Goal: Transaction & Acquisition: Book appointment/travel/reservation

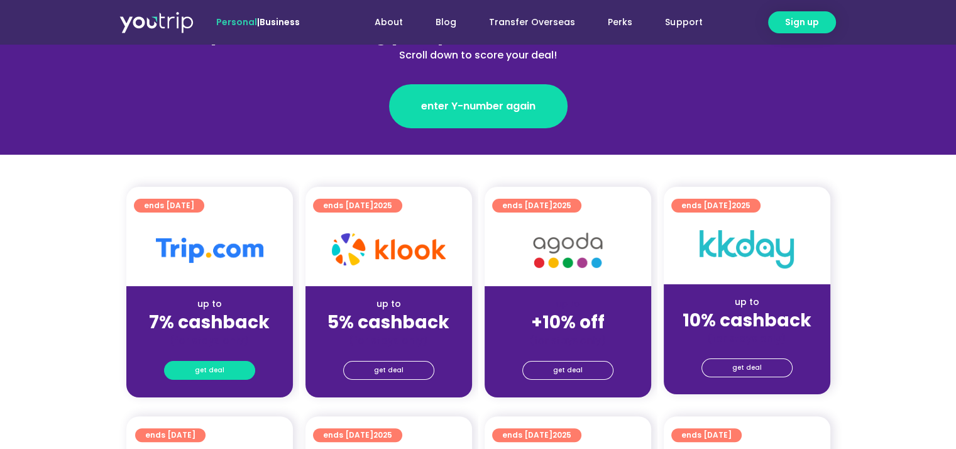
click at [226, 366] on link "get deal" at bounding box center [209, 370] width 91 height 19
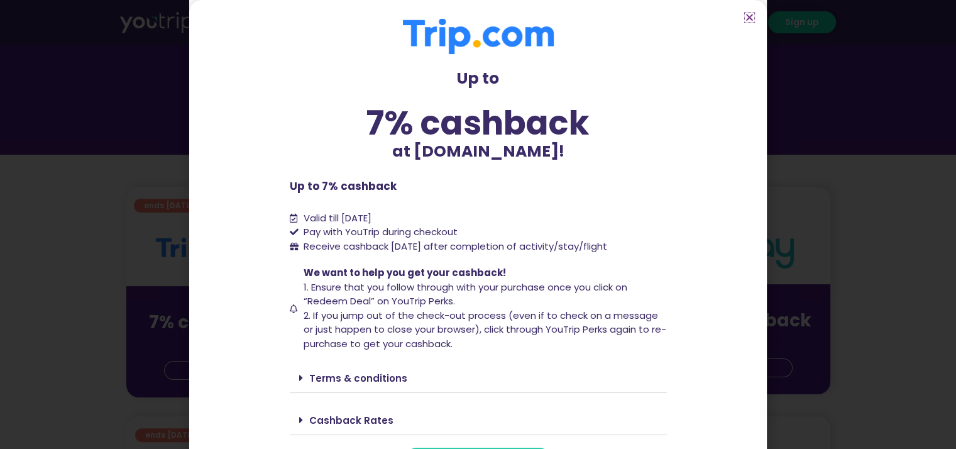
scroll to position [30, 0]
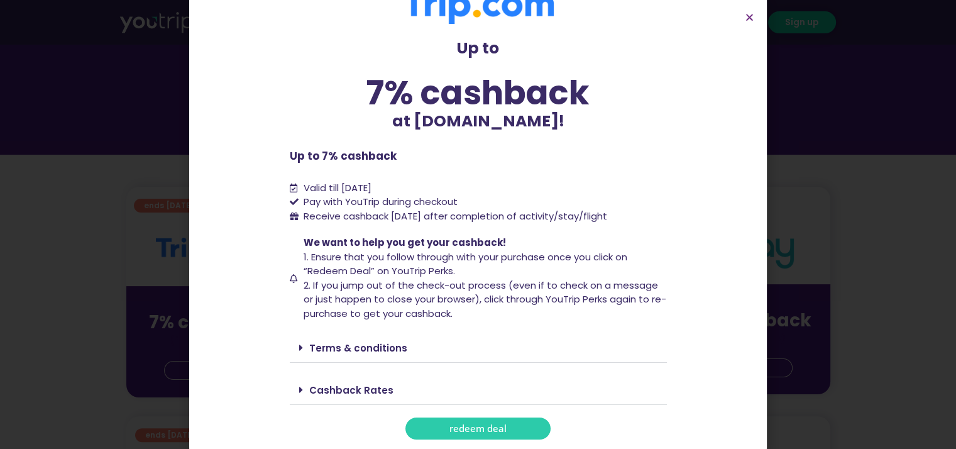
click at [450, 427] on span "redeem deal" at bounding box center [478, 428] width 57 height 9
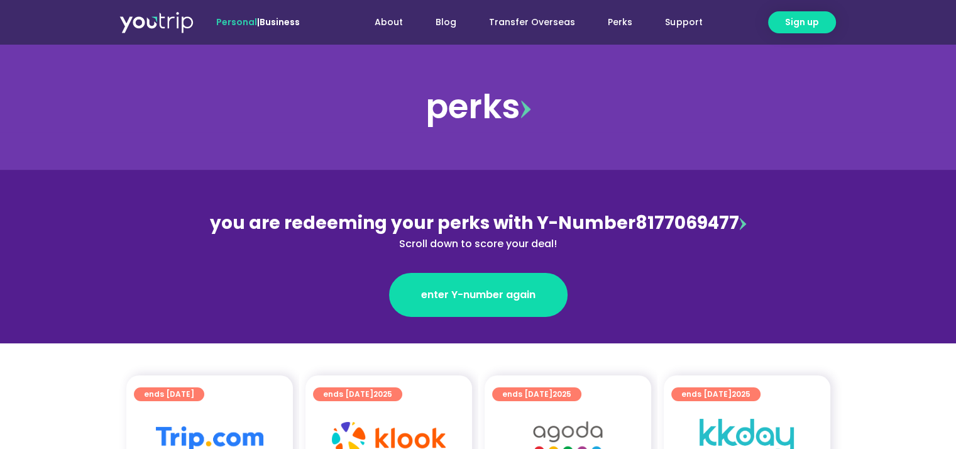
scroll to position [189, 0]
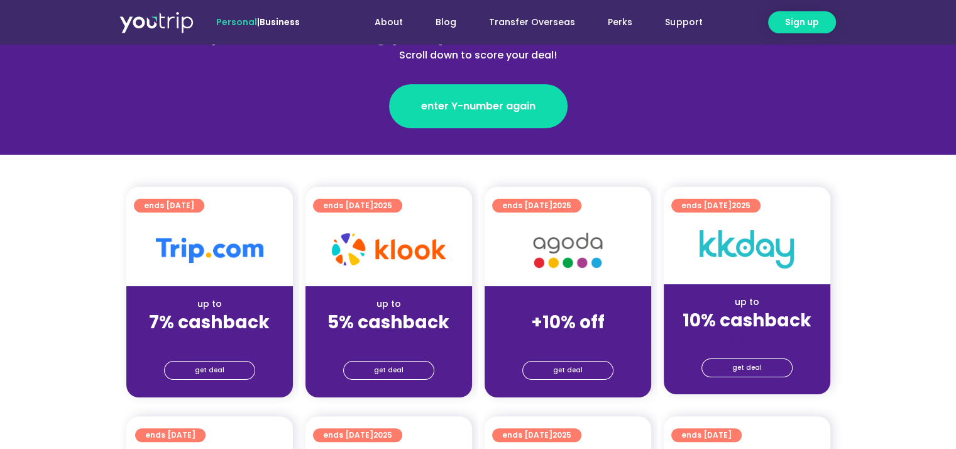
click at [536, 287] on div "up to +10% off (for stays only)" at bounding box center [568, 316] width 167 height 61
click at [546, 372] on link "get deal" at bounding box center [567, 370] width 91 height 19
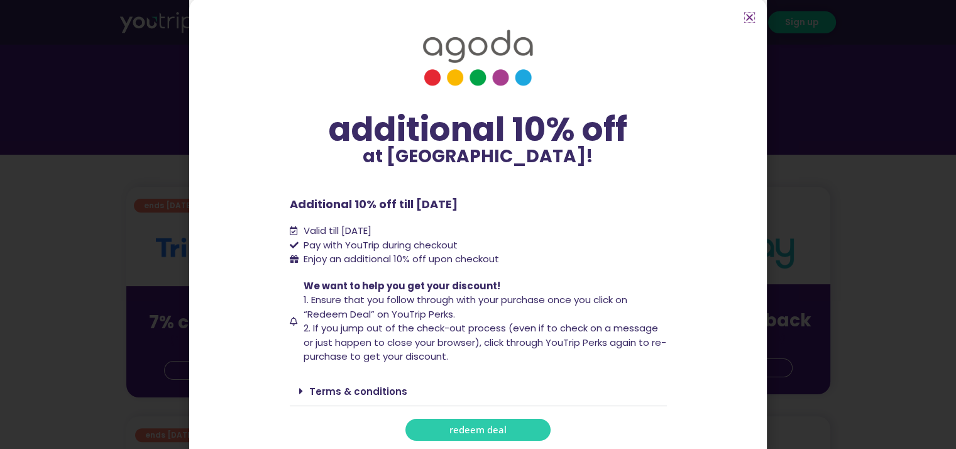
scroll to position [3, 0]
click at [481, 427] on span "redeem deal" at bounding box center [478, 428] width 57 height 9
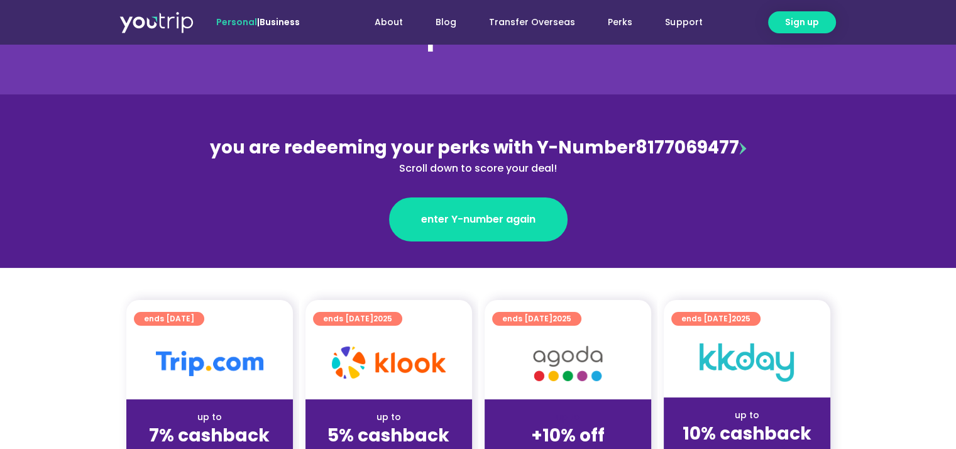
scroll to position [251, 0]
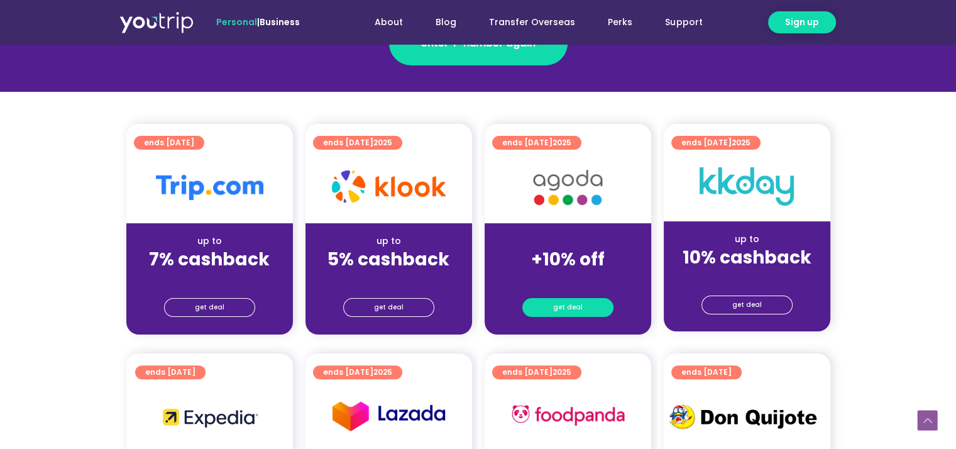
click at [553, 307] on link "get deal" at bounding box center [567, 307] width 91 height 19
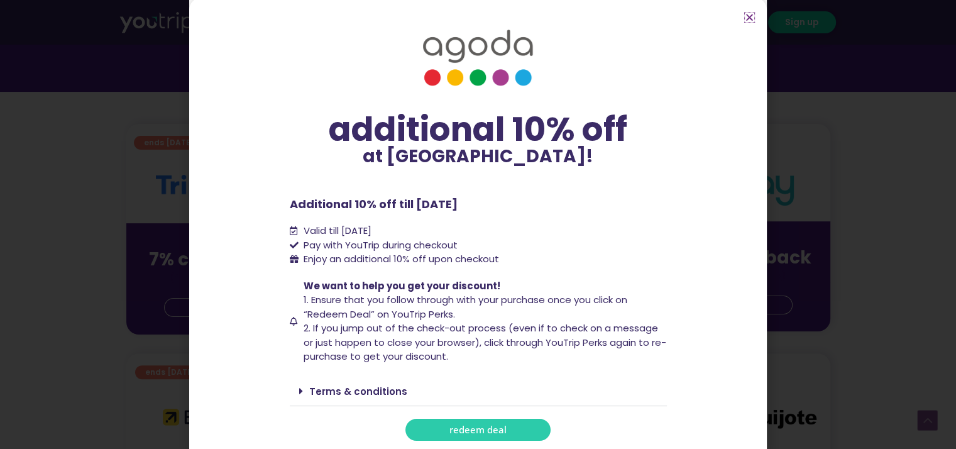
scroll to position [3, 0]
click at [480, 424] on span "redeem deal" at bounding box center [478, 428] width 57 height 9
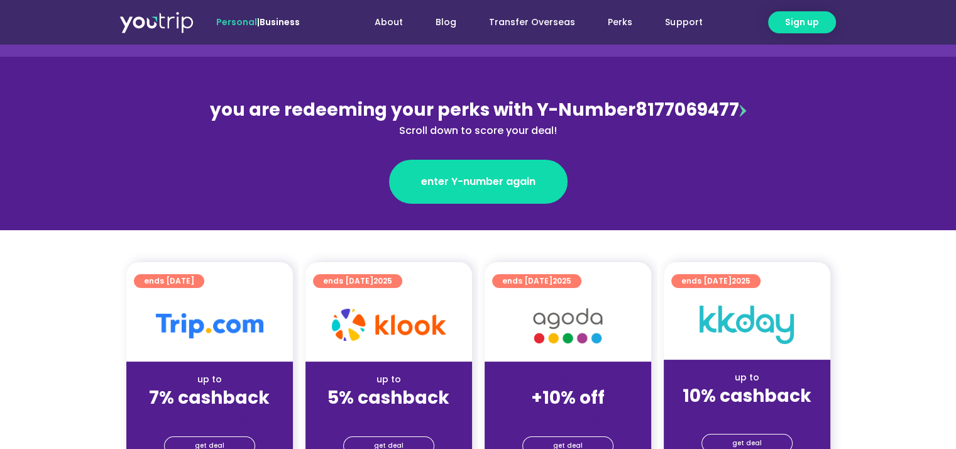
scroll to position [251, 0]
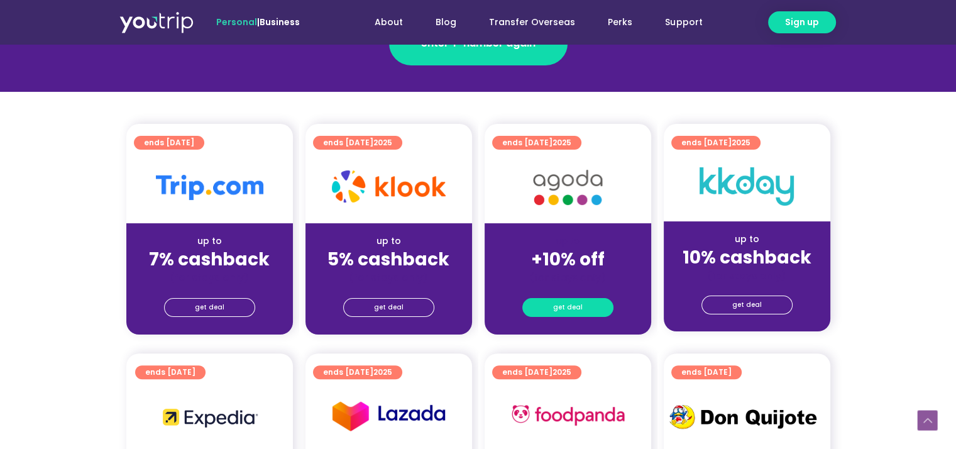
click at [536, 302] on link "get deal" at bounding box center [567, 307] width 91 height 19
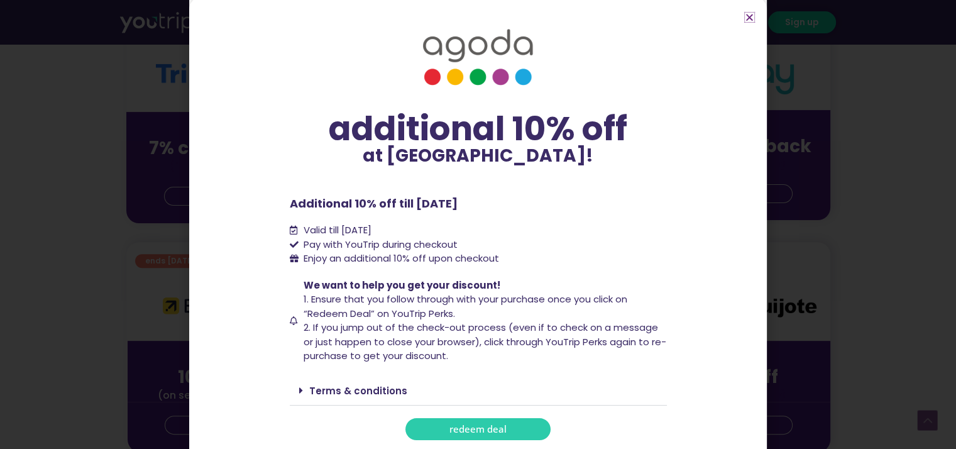
scroll to position [377, 0]
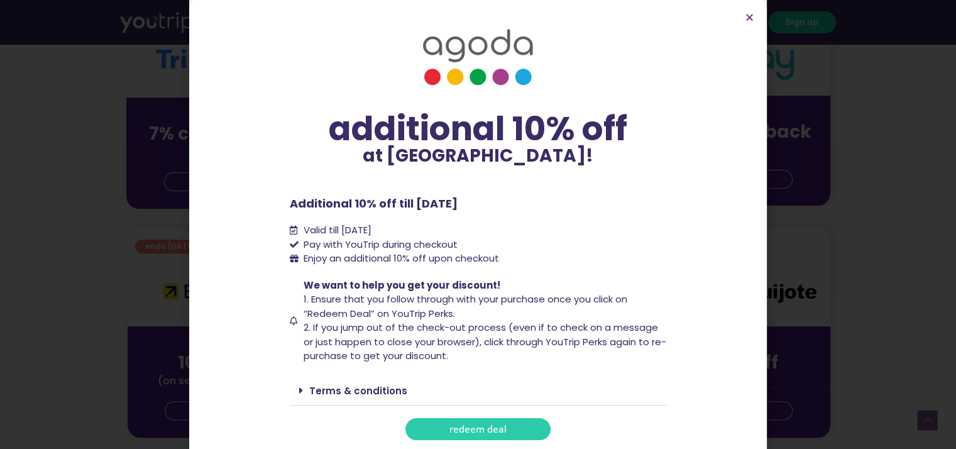
click at [438, 421] on link "redeem deal" at bounding box center [478, 429] width 145 height 22
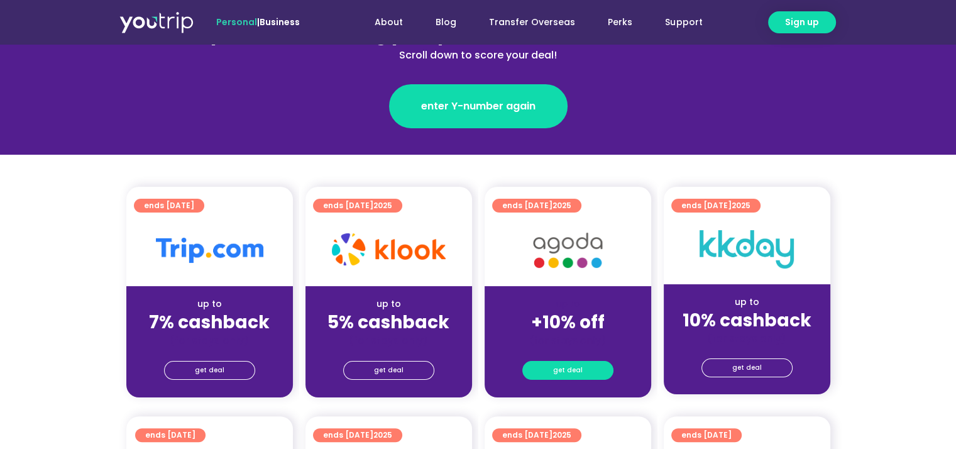
click at [555, 367] on span "get deal" at bounding box center [568, 371] width 30 height 18
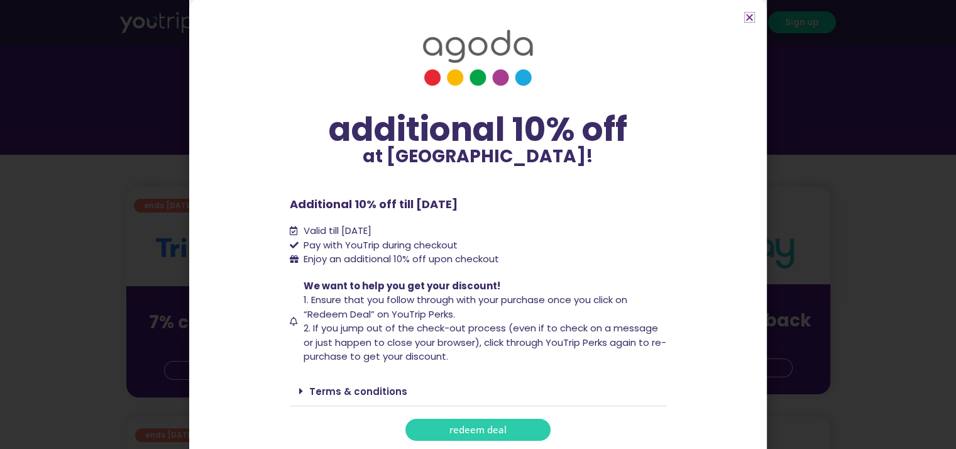
scroll to position [3, 0]
click at [465, 426] on span "redeem deal" at bounding box center [478, 428] width 57 height 9
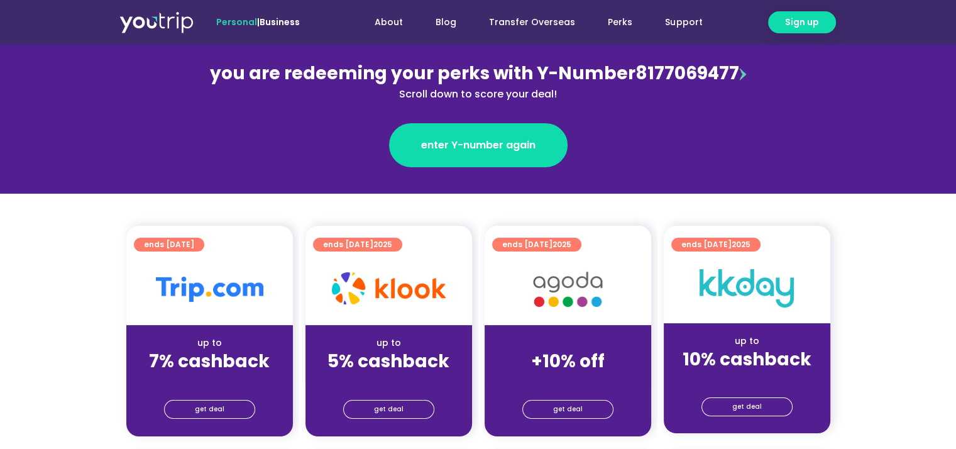
scroll to position [189, 0]
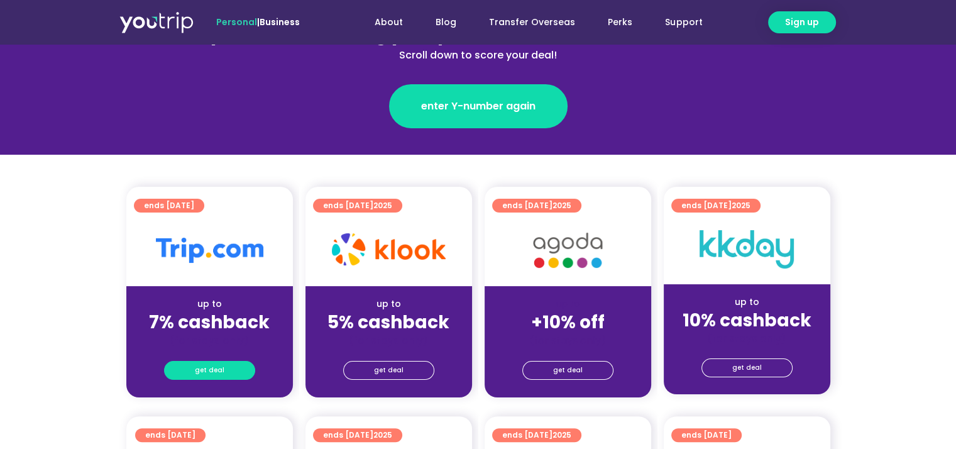
click at [231, 368] on link "get deal" at bounding box center [209, 370] width 91 height 19
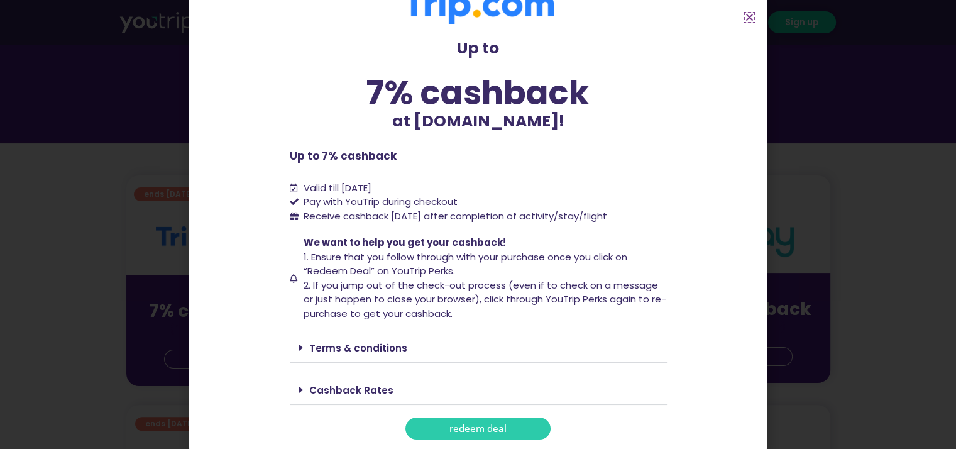
scroll to position [314, 0]
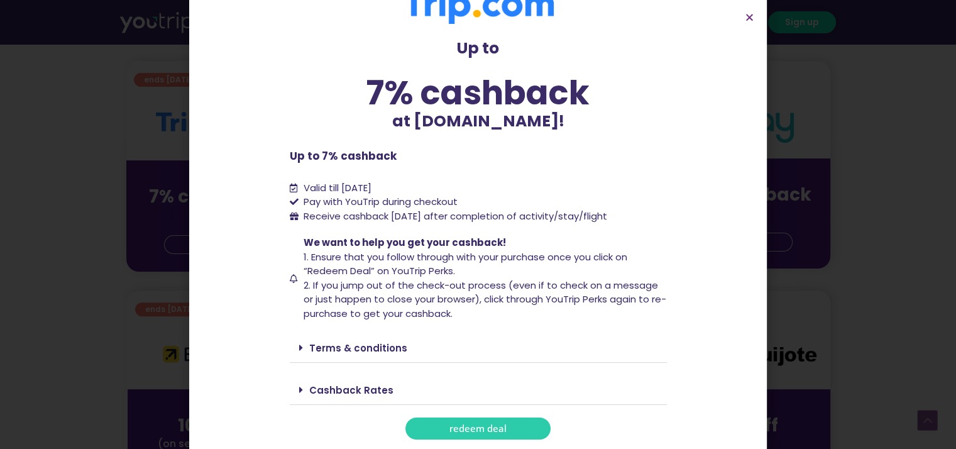
click at [468, 421] on link "redeem deal" at bounding box center [478, 428] width 145 height 22
click at [438, 433] on link "redeem deal" at bounding box center [478, 428] width 145 height 22
